Goal: Task Accomplishment & Management: Use online tool/utility

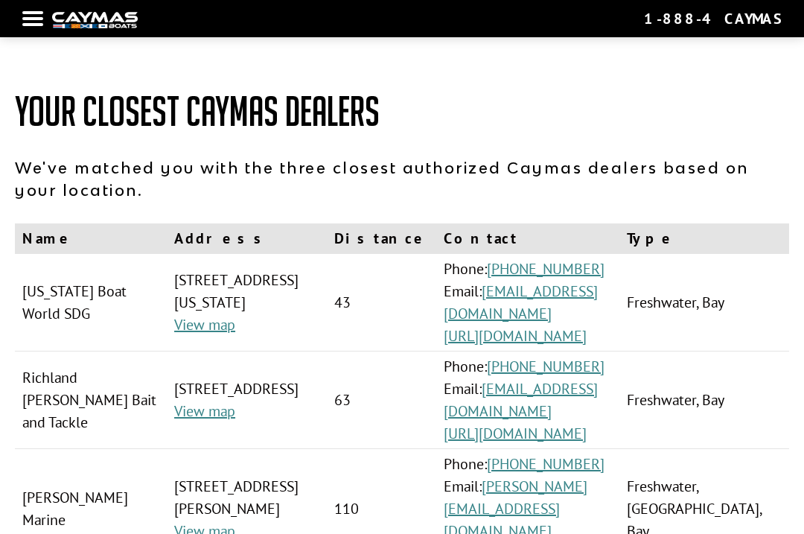
click at [31, 19] on div at bounding box center [32, 18] width 21 height 3
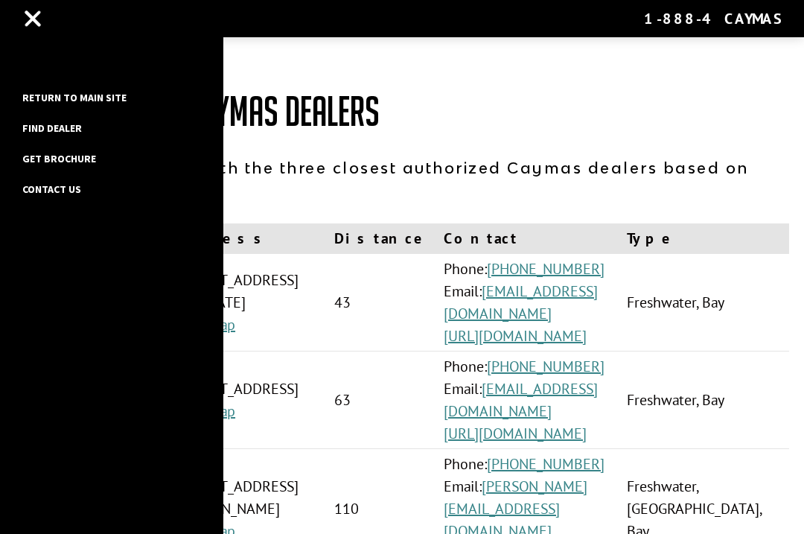
click at [48, 89] on link "Return to main site" at bounding box center [74, 97] width 119 height 19
click at [88, 99] on link "Return to main site" at bounding box center [74, 97] width 119 height 19
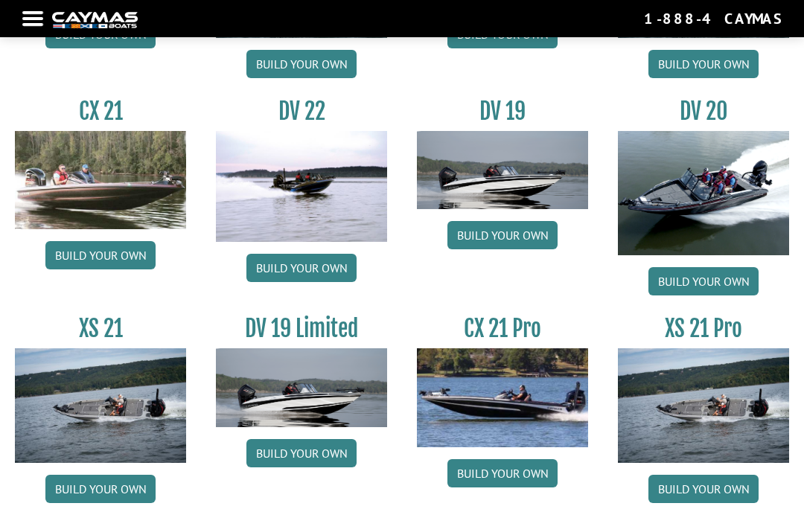
scroll to position [1552, 0]
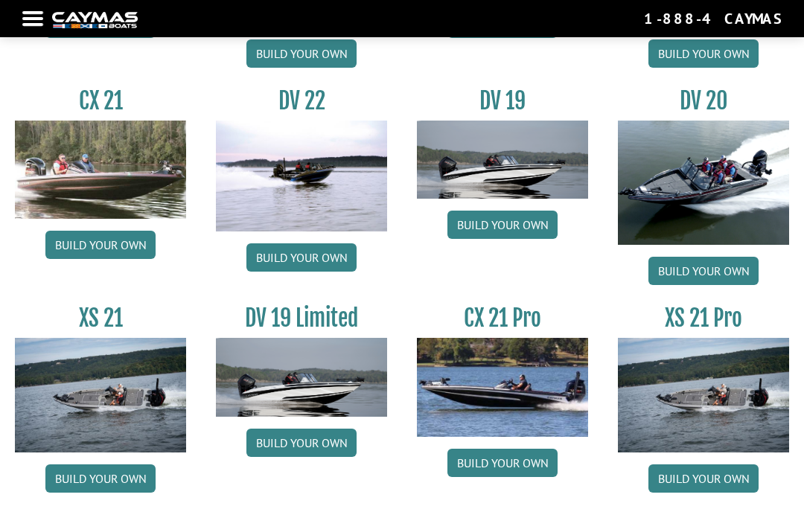
click at [692, 490] on link "Build your own" at bounding box center [703, 479] width 110 height 28
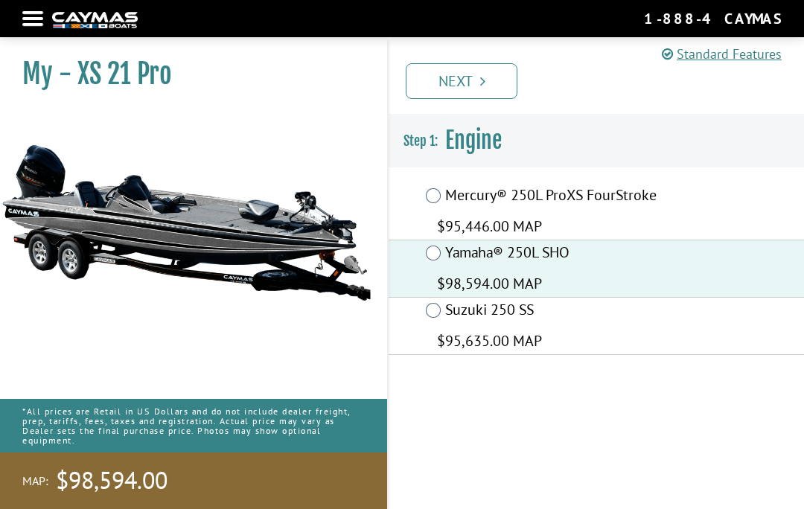
click at [460, 76] on link "Next" at bounding box center [462, 81] width 112 height 36
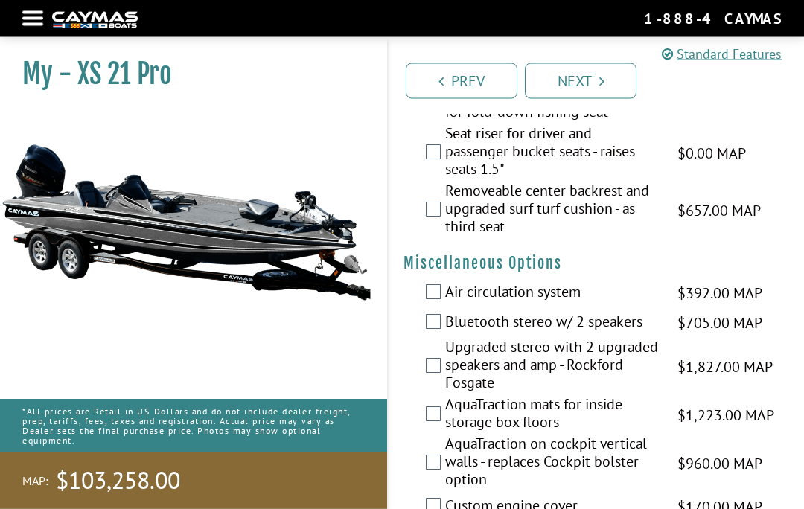
scroll to position [1848, 0]
click at [426, 380] on div "Upgraded stereo with 2 upgraded speakers and amp - Rockford Fosgate $1,827.00 M…" at bounding box center [596, 366] width 415 height 57
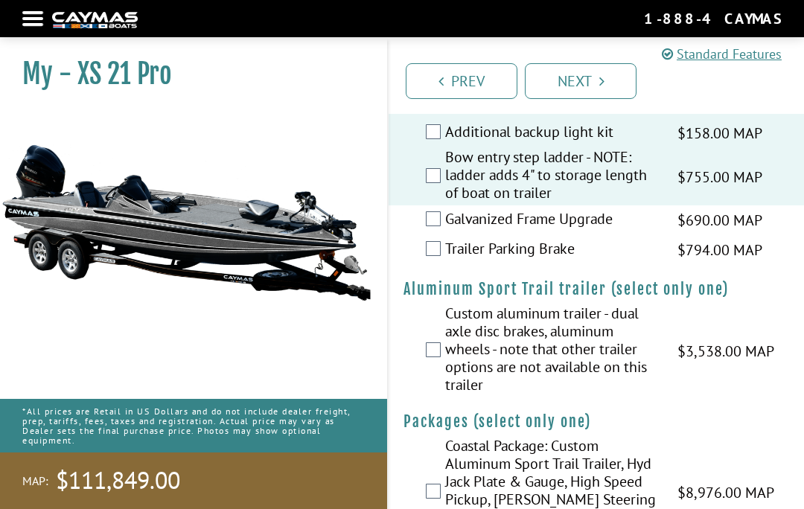
scroll to position [2879, 0]
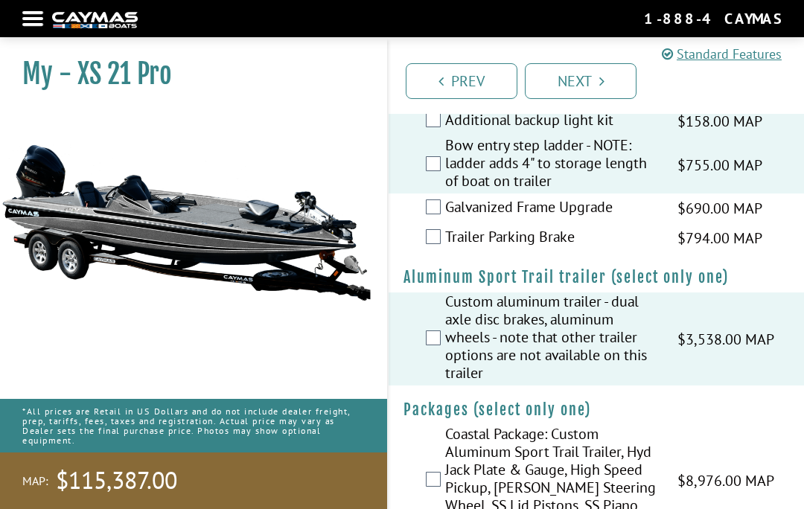
click at [573, 77] on link "Next" at bounding box center [581, 81] width 112 height 36
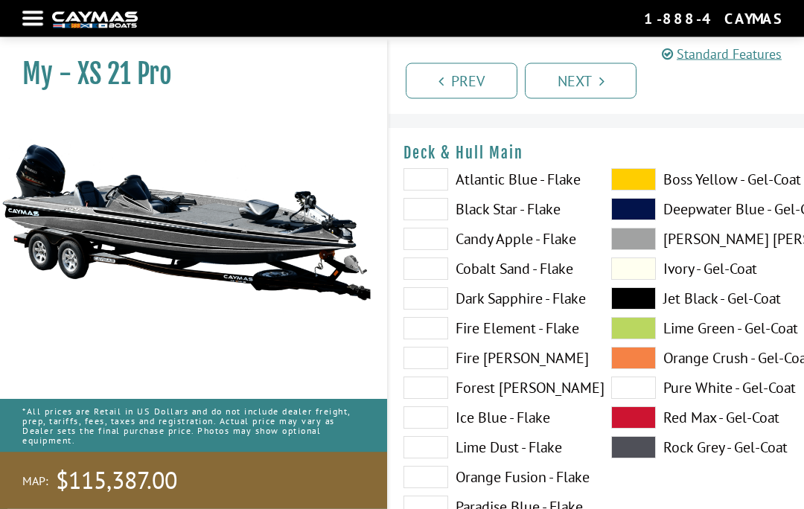
scroll to position [0, 0]
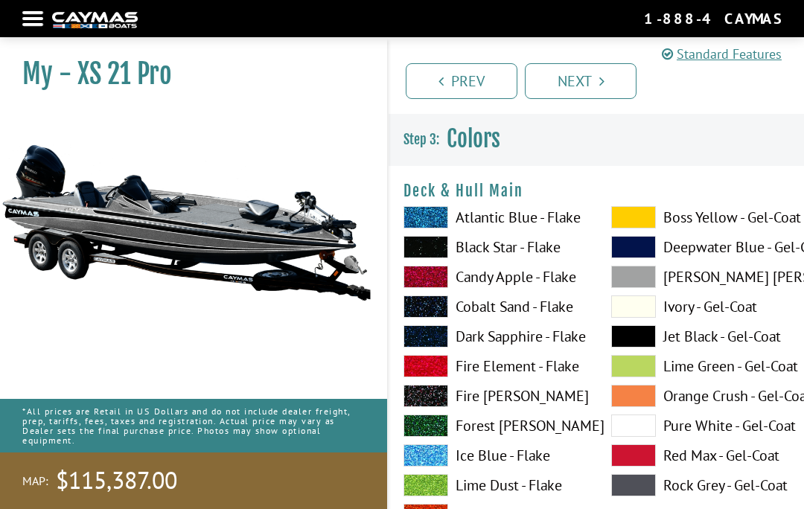
click at [631, 274] on span at bounding box center [633, 277] width 45 height 22
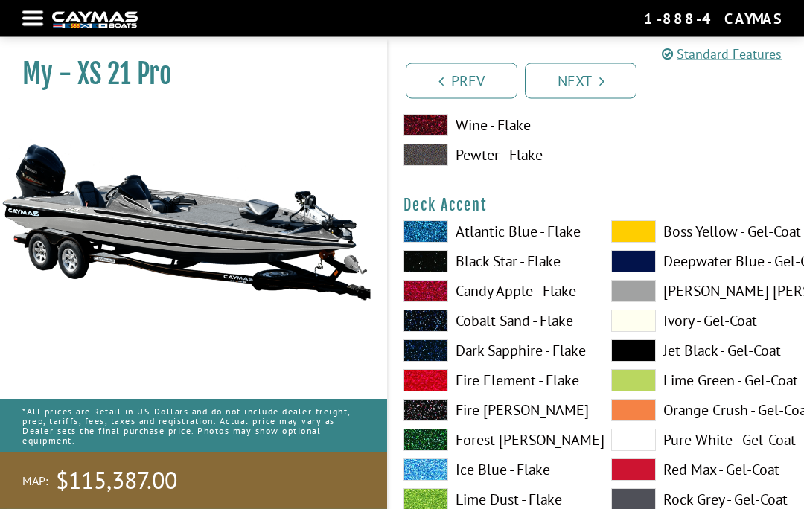
scroll to position [599, 0]
click at [629, 293] on span at bounding box center [633, 291] width 45 height 22
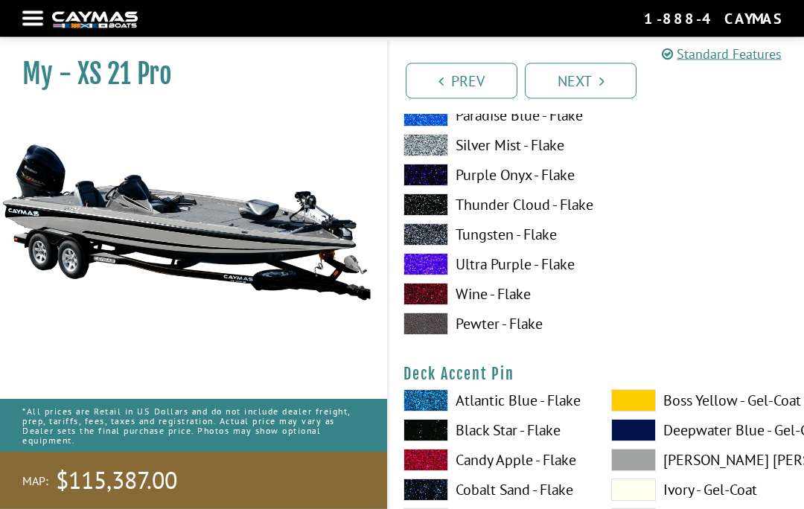
scroll to position [1045, 0]
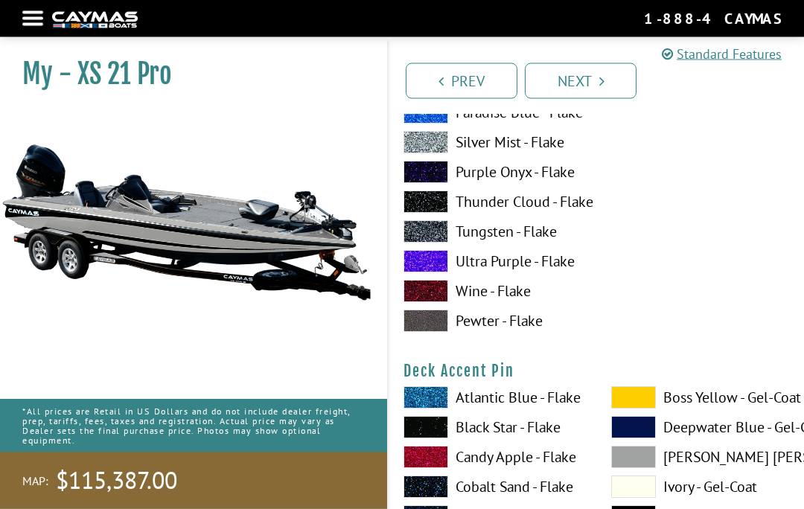
click at [434, 406] on span at bounding box center [426, 398] width 45 height 22
click at [631, 464] on span at bounding box center [633, 457] width 45 height 22
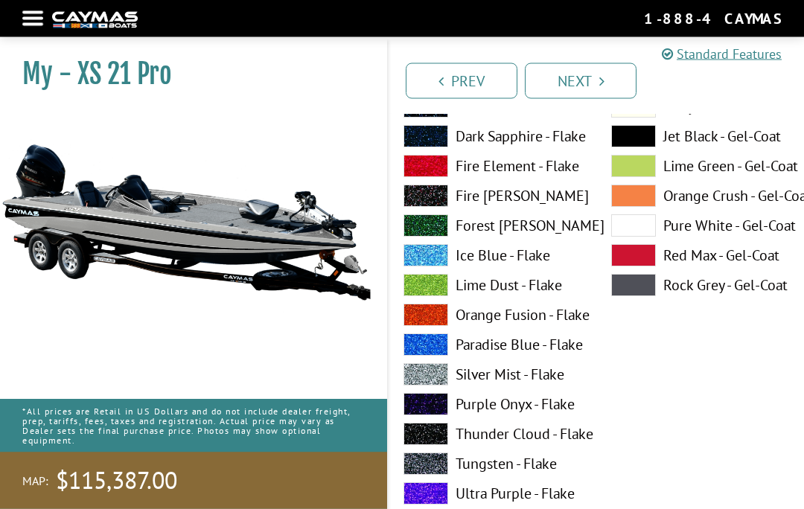
scroll to position [1432, 0]
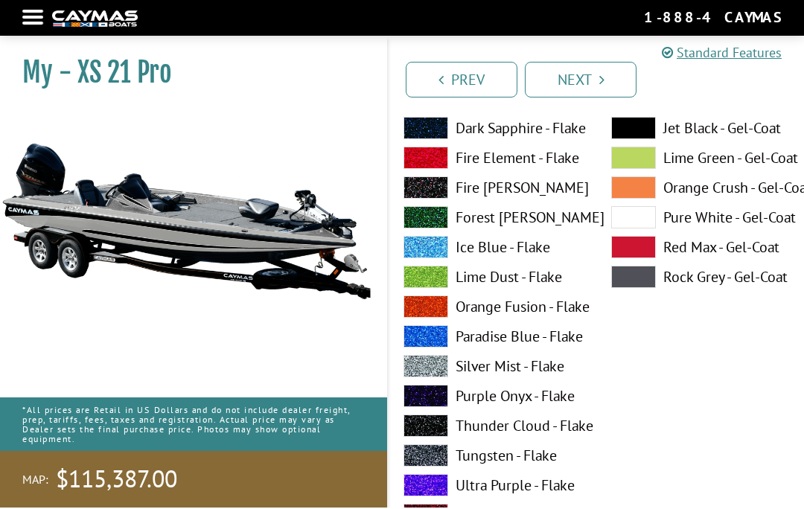
click at [429, 365] on span at bounding box center [426, 368] width 45 height 22
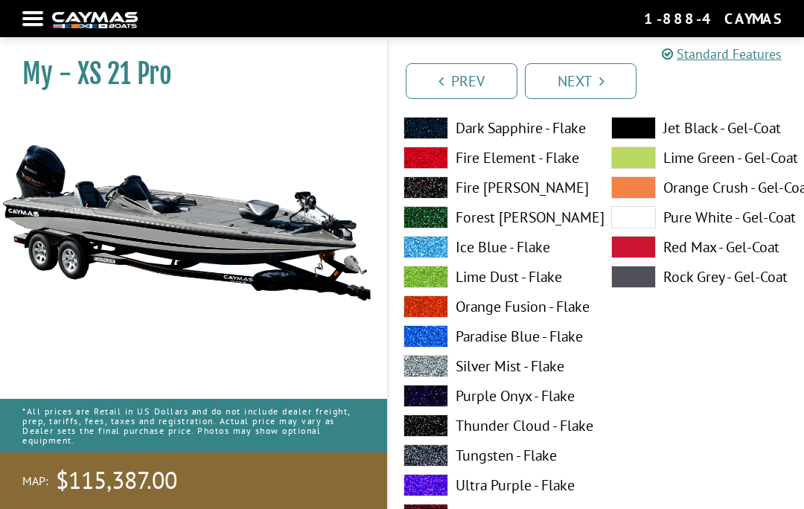
click at [421, 487] on span at bounding box center [426, 485] width 45 height 22
click at [417, 404] on span at bounding box center [426, 396] width 45 height 22
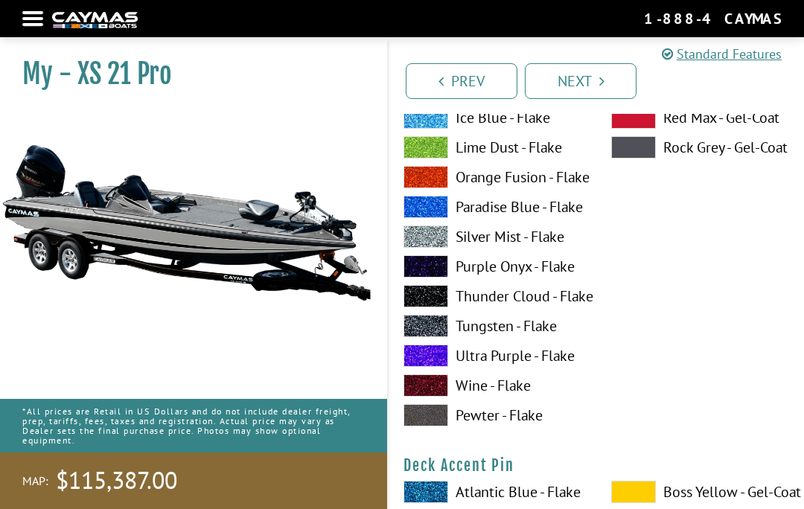
scroll to position [934, 0]
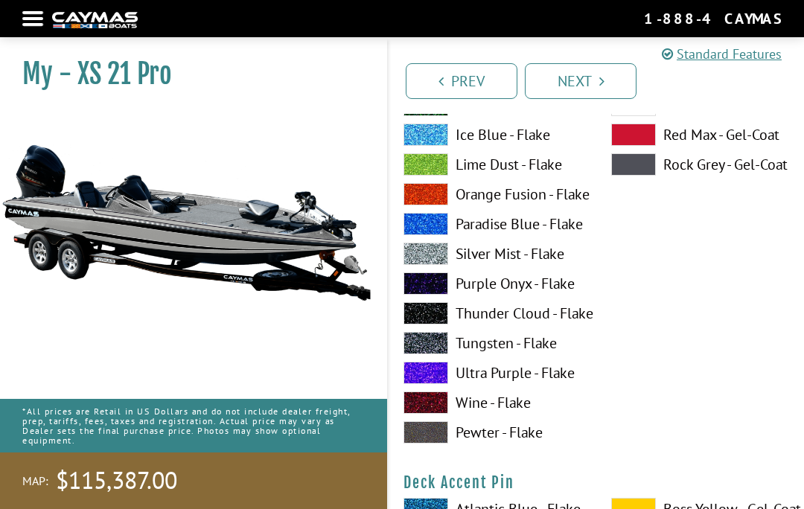
click at [619, 169] on span at bounding box center [633, 164] width 45 height 22
click at [129, 303] on img at bounding box center [186, 222] width 372 height 226
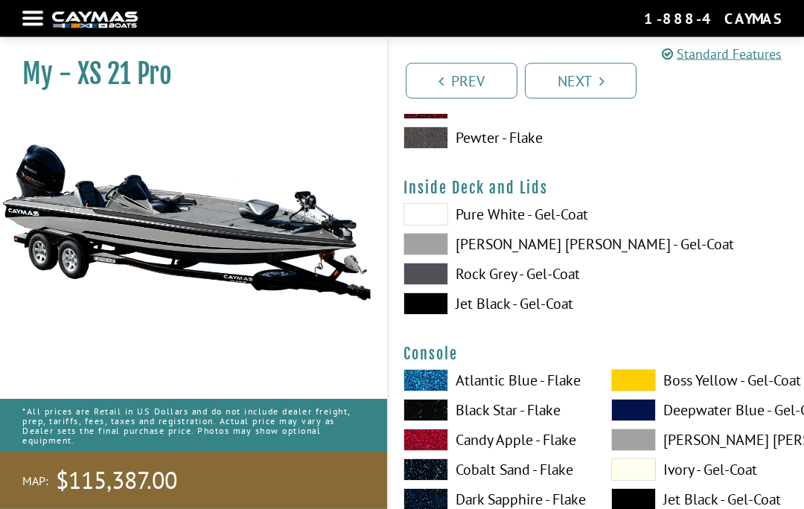
scroll to position [3067, 0]
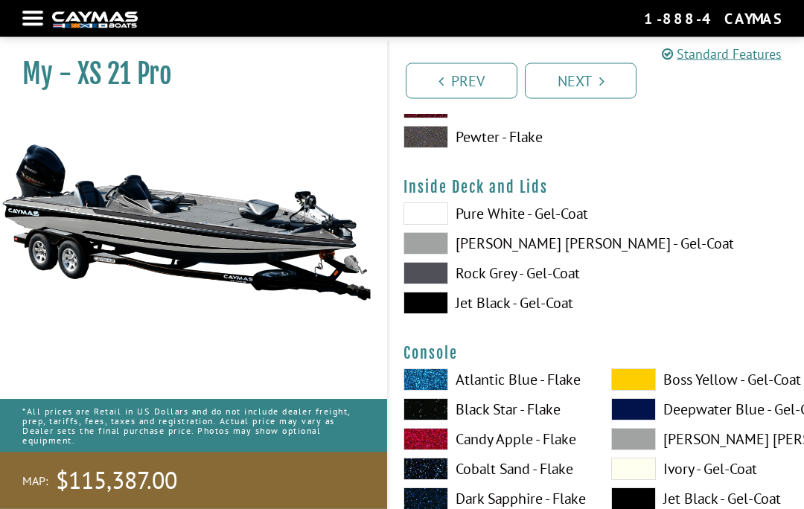
click at [418, 217] on span at bounding box center [426, 214] width 45 height 22
click at [421, 252] on span at bounding box center [426, 243] width 45 height 22
click at [424, 313] on span at bounding box center [426, 303] width 45 height 22
click at [414, 246] on span at bounding box center [426, 243] width 45 height 22
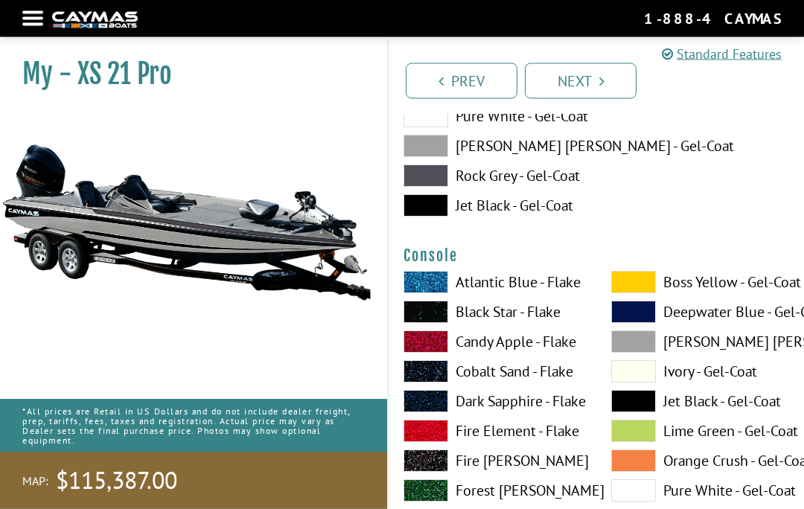
scroll to position [3167, 0]
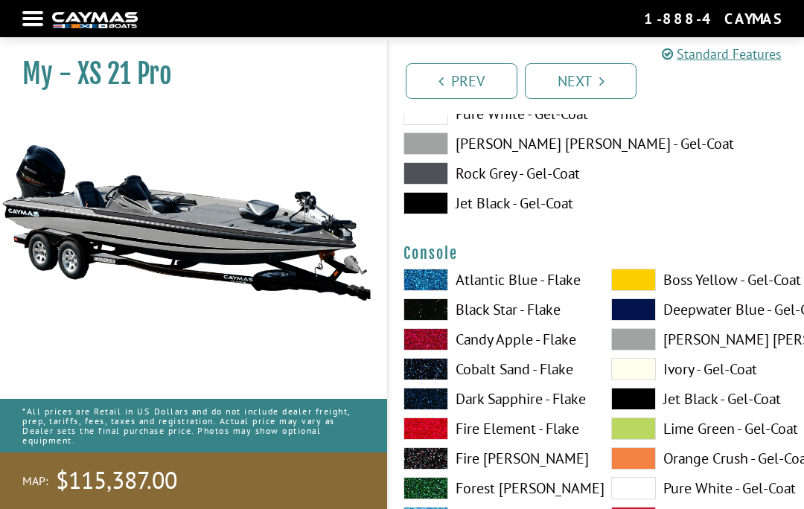
click at [621, 347] on span at bounding box center [633, 339] width 45 height 22
click at [626, 380] on span at bounding box center [633, 369] width 45 height 22
click at [630, 344] on span at bounding box center [633, 339] width 45 height 22
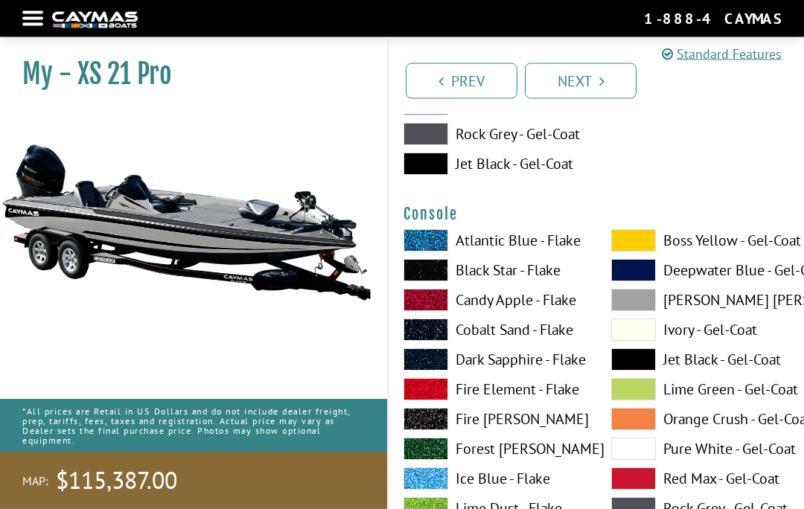
scroll to position [3207, 0]
click at [627, 453] on span at bounding box center [633, 449] width 45 height 22
click at [633, 311] on span at bounding box center [633, 300] width 45 height 22
click at [643, 508] on span at bounding box center [633, 508] width 45 height 22
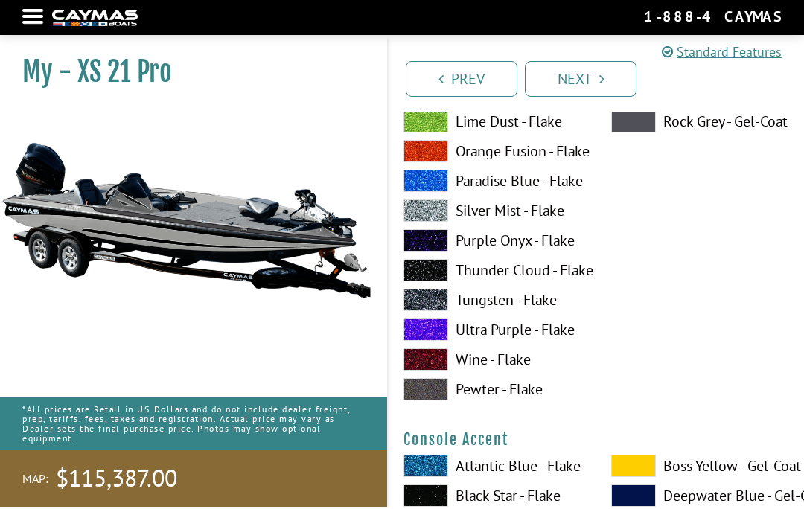
click at [305, 333] on img at bounding box center [186, 222] width 372 height 226
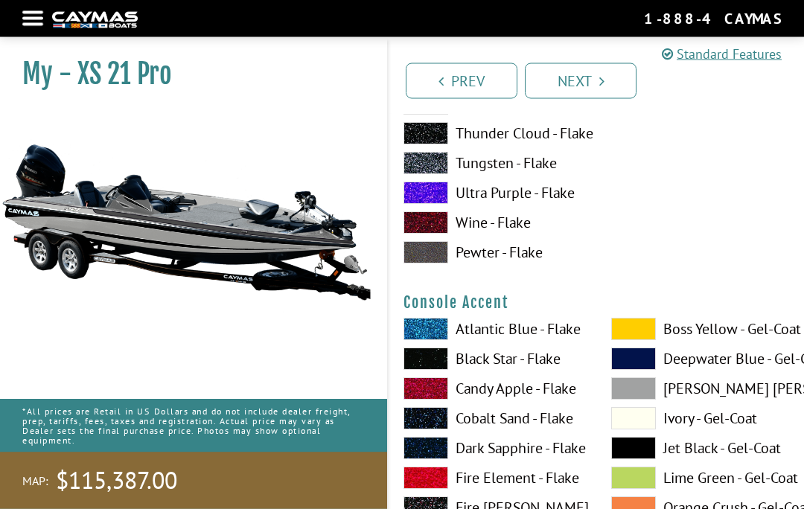
scroll to position [3731, 0]
click at [640, 370] on span at bounding box center [633, 359] width 45 height 22
click at [628, 427] on span at bounding box center [633, 418] width 45 height 22
click at [633, 424] on span at bounding box center [633, 418] width 45 height 22
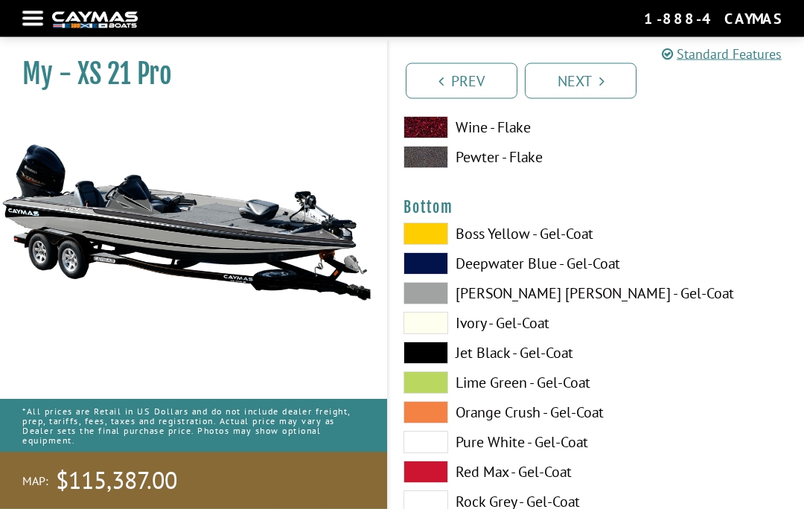
scroll to position [5059, 0]
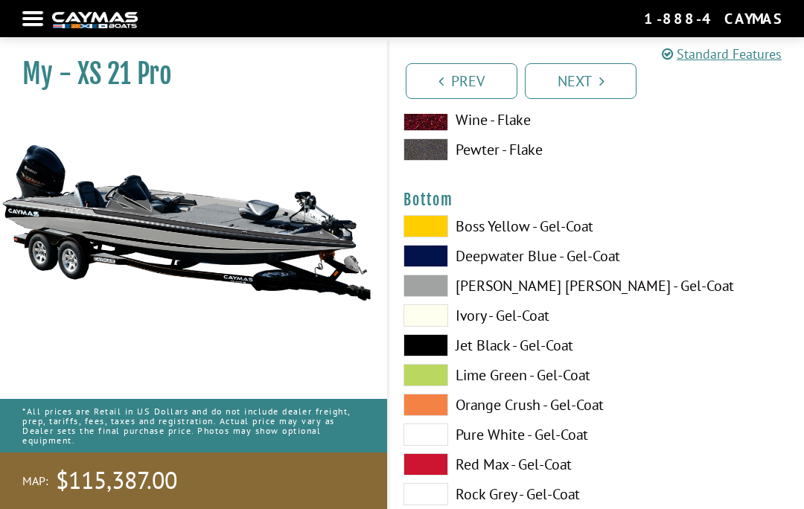
click at [428, 446] on span at bounding box center [426, 435] width 45 height 22
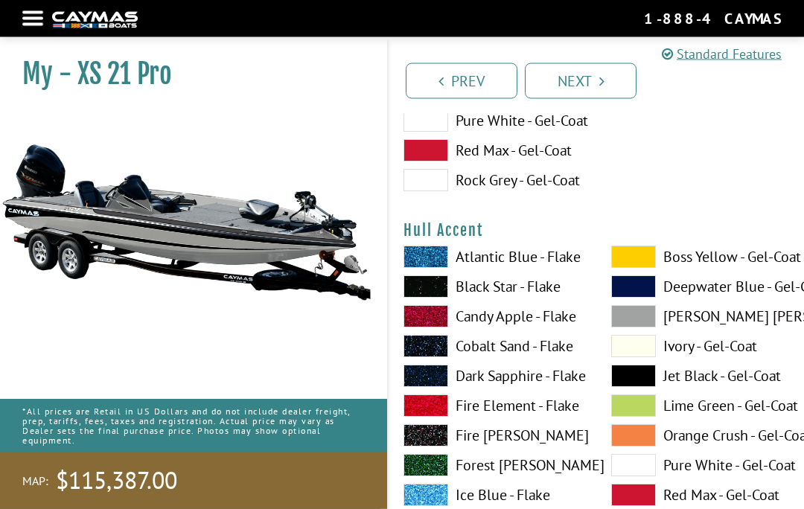
scroll to position [5373, 0]
click at [631, 323] on span at bounding box center [633, 316] width 45 height 22
click at [628, 326] on span at bounding box center [633, 316] width 45 height 22
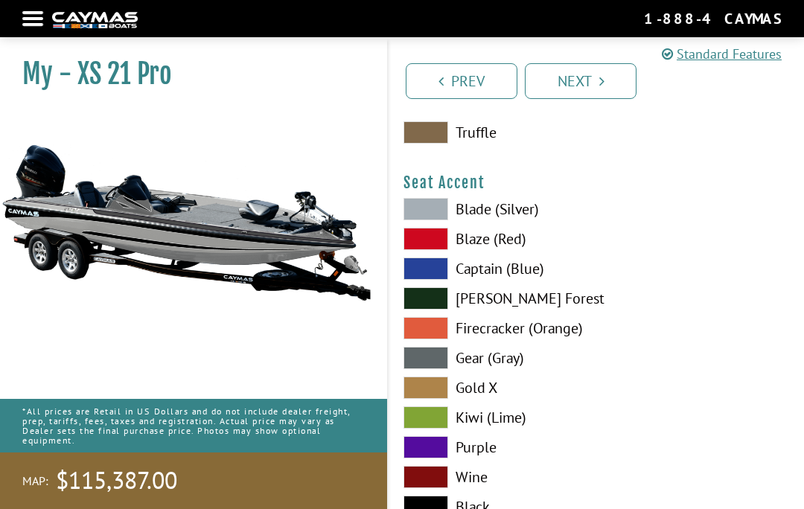
scroll to position [8143, 0]
